Goal: Transaction & Acquisition: Download file/media

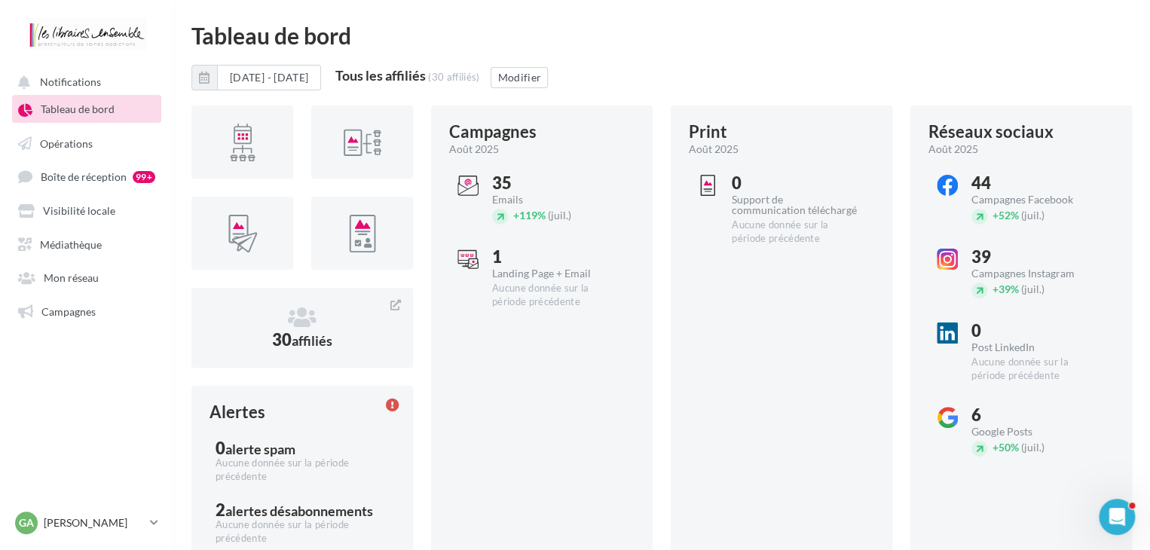
click at [64, 261] on ul "Notifications Tableau de bord Opérations Boîte de réception" at bounding box center [87, 199] width 172 height 262
click at [69, 255] on link "Médiathèque" at bounding box center [86, 243] width 155 height 27
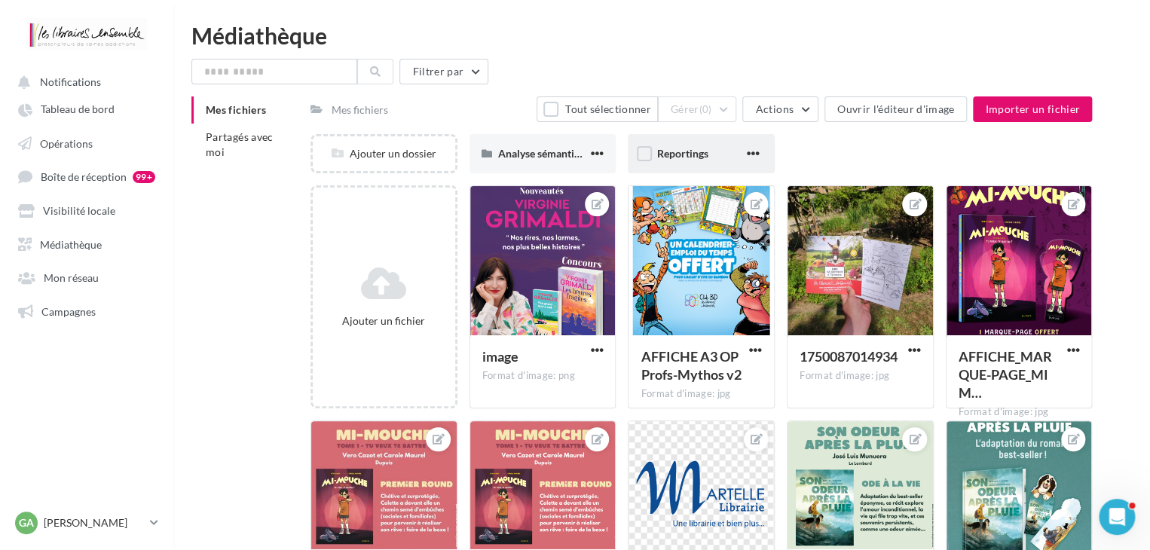
click at [652, 159] on div "Reportings" at bounding box center [701, 153] width 147 height 39
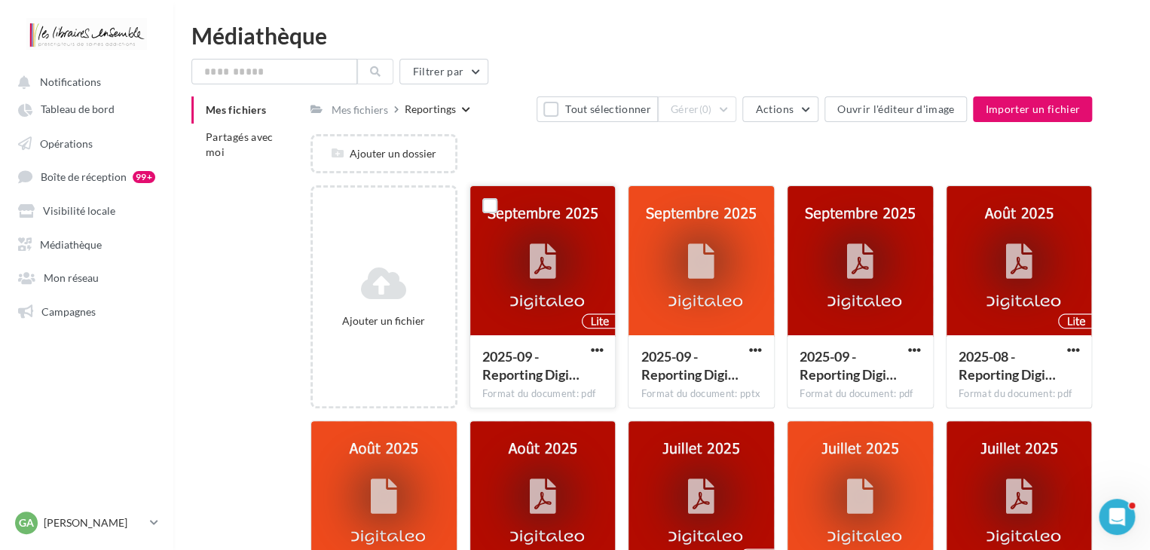
click at [540, 311] on div at bounding box center [542, 261] width 145 height 151
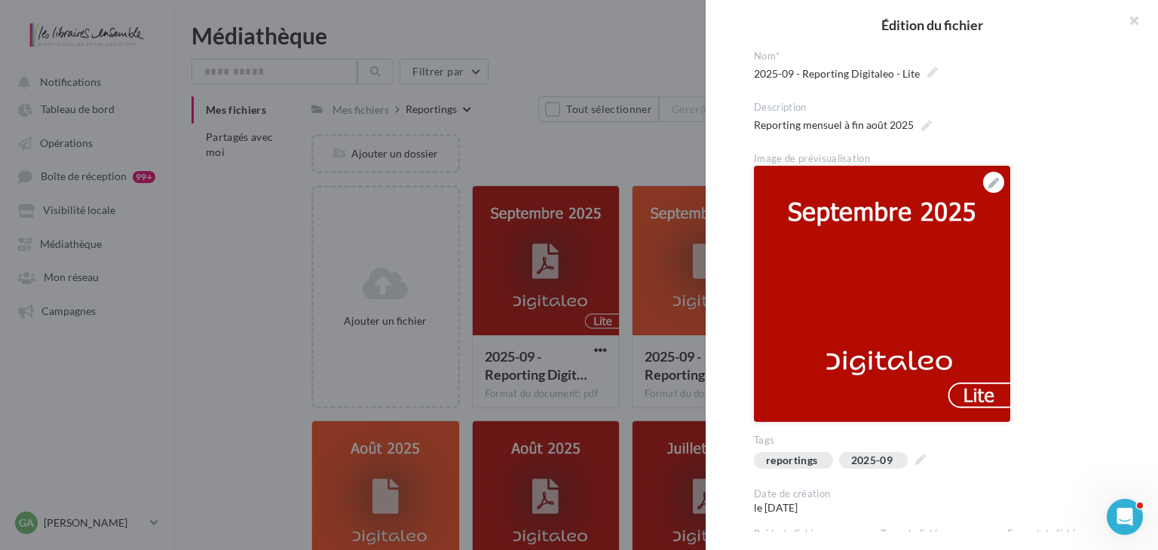
click at [895, 251] on img at bounding box center [882, 294] width 256 height 256
click at [603, 238] on div at bounding box center [579, 275] width 1158 height 550
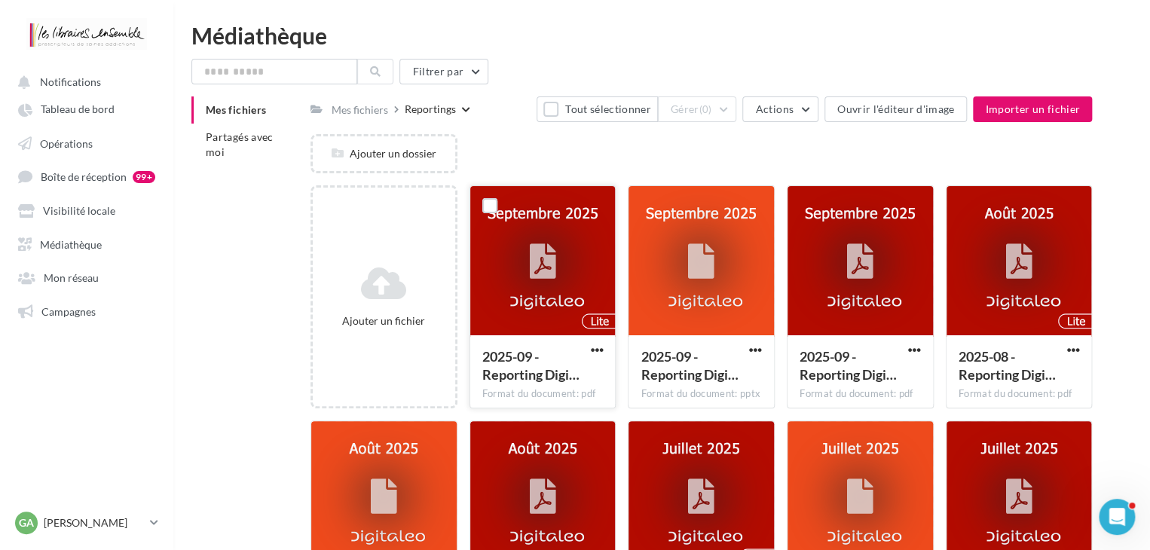
click at [599, 358] on button "button" at bounding box center [596, 351] width 19 height 15
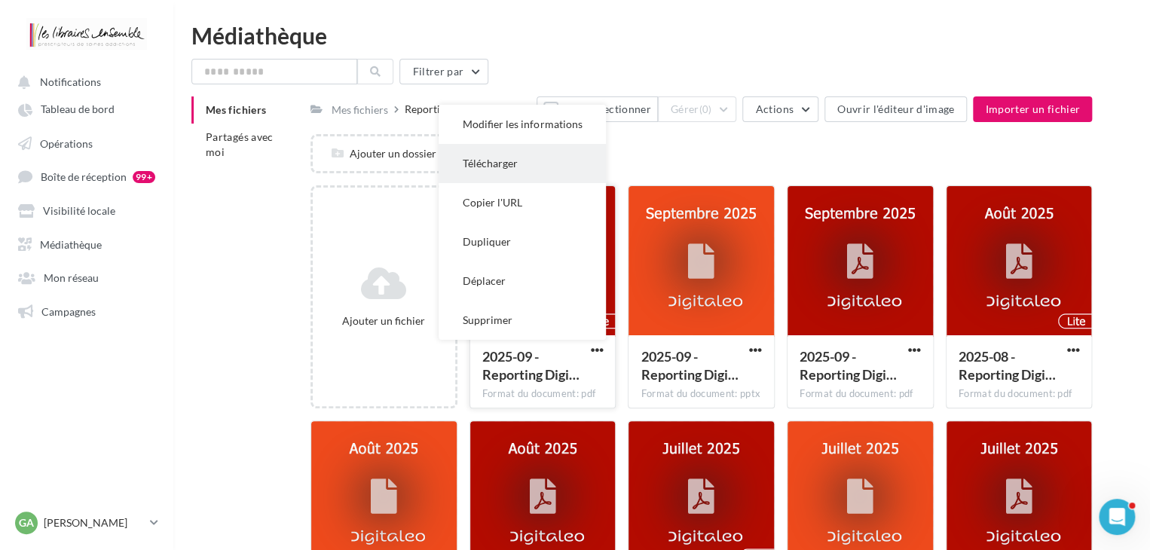
click at [547, 159] on button "Télécharger" at bounding box center [522, 163] width 167 height 39
